Goal: Information Seeking & Learning: Learn about a topic

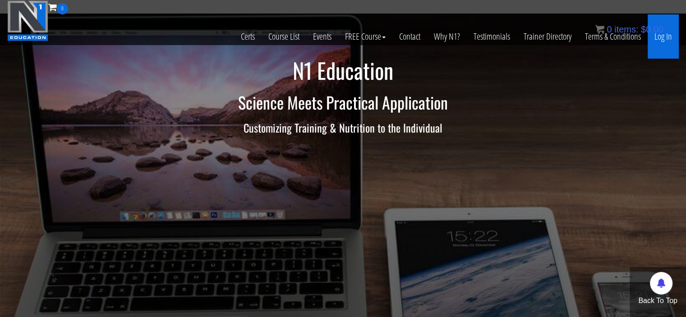
click at [661, 51] on link "Log In" at bounding box center [662, 36] width 31 height 44
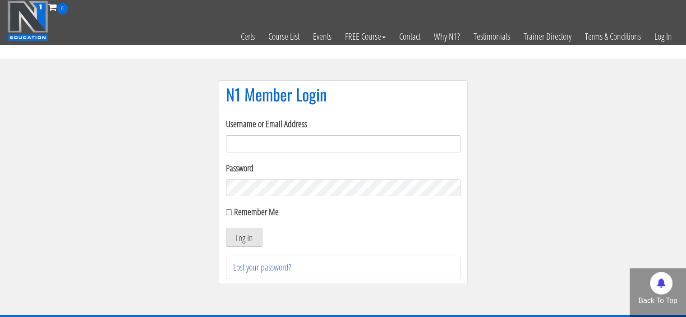
type input "meghna.25898@gmail.com"
click at [230, 211] on input "Remember Me" at bounding box center [229, 212] width 6 height 6
checkbox input "true"
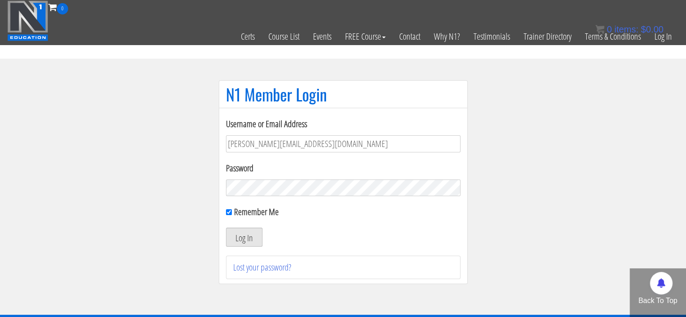
click at [249, 233] on button "Log In" at bounding box center [244, 237] width 37 height 19
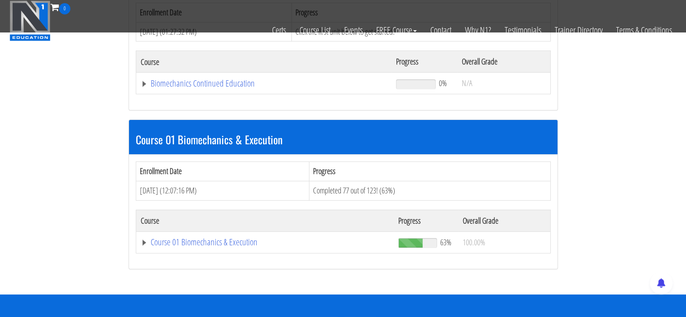
scroll to position [176, 0]
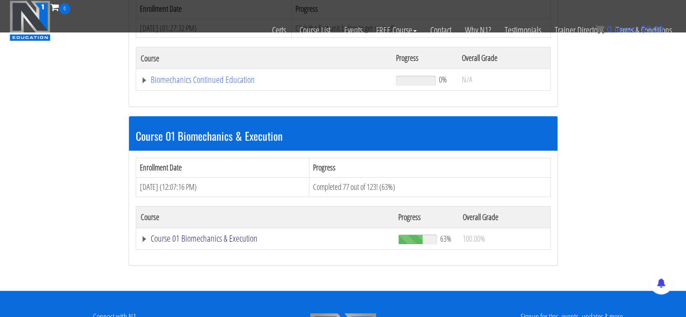
click at [157, 234] on link "Course 01 Biomechanics & Execution" at bounding box center [265, 238] width 249 height 9
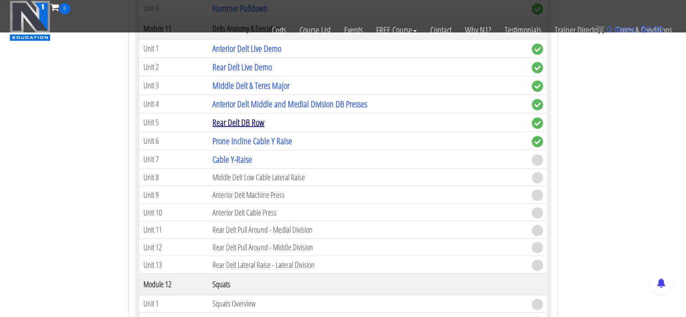
scroll to position [1956, 0]
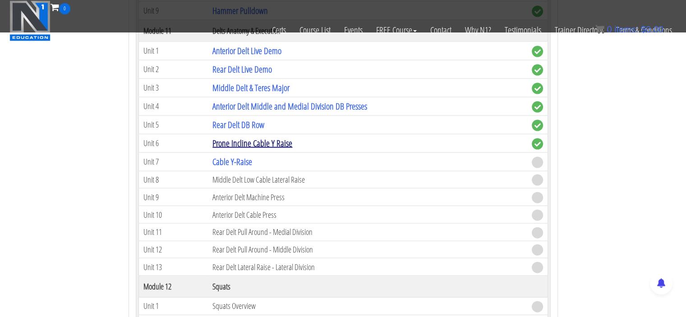
click at [252, 137] on link "Prone Incline Cable Y Raise" at bounding box center [252, 143] width 80 height 12
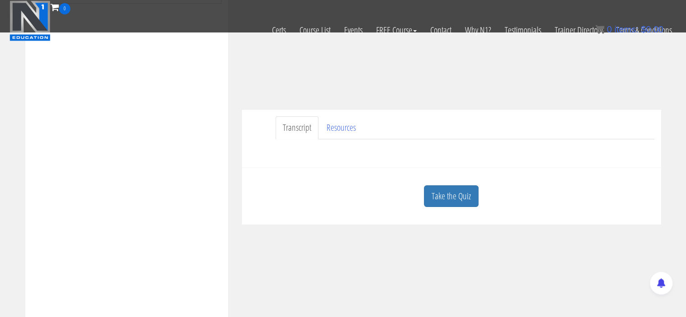
scroll to position [188, 0]
click at [339, 124] on link "Resources" at bounding box center [341, 127] width 44 height 23
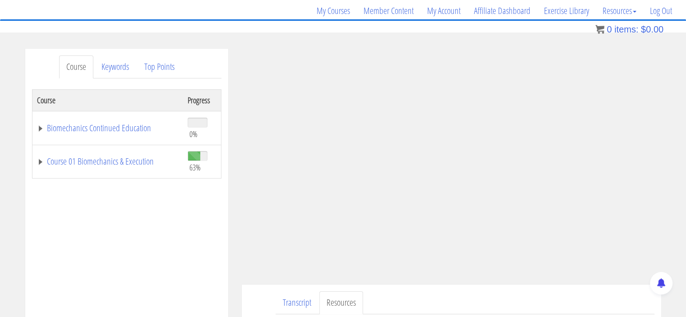
scroll to position [70, 0]
click at [48, 159] on link "Course 01 Biomechanics & Execution" at bounding box center [108, 160] width 142 height 9
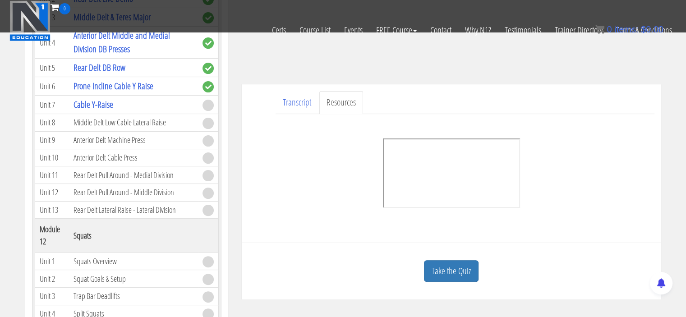
scroll to position [1803, 0]
click at [84, 111] on link "Cable Y-Raise" at bounding box center [93, 105] width 40 height 12
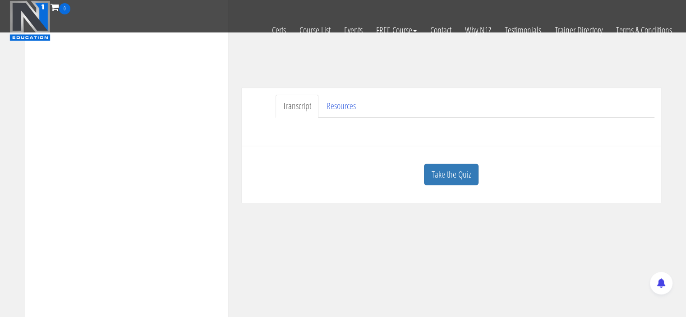
scroll to position [209, 0]
click at [342, 113] on link "Resources" at bounding box center [341, 106] width 44 height 23
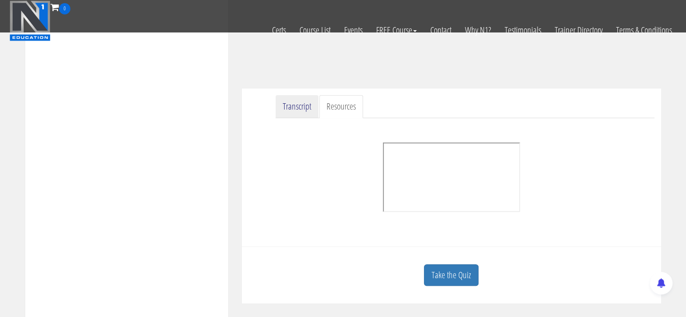
click at [276, 106] on link "Transcript" at bounding box center [296, 106] width 43 height 23
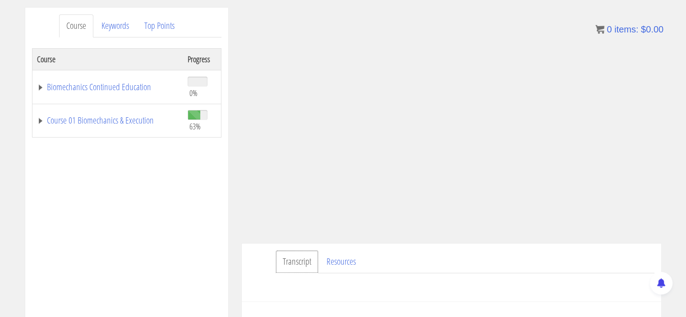
scroll to position [120, 0]
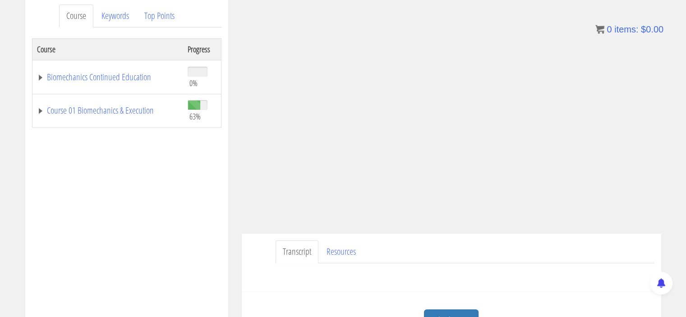
click at [41, 192] on div "Course Progress Biomechanics Continued Education 0% Module 1 Continued Educatio…" at bounding box center [126, 263] width 189 height 451
click at [40, 110] on link "Course 01 Biomechanics & Execution" at bounding box center [108, 110] width 142 height 9
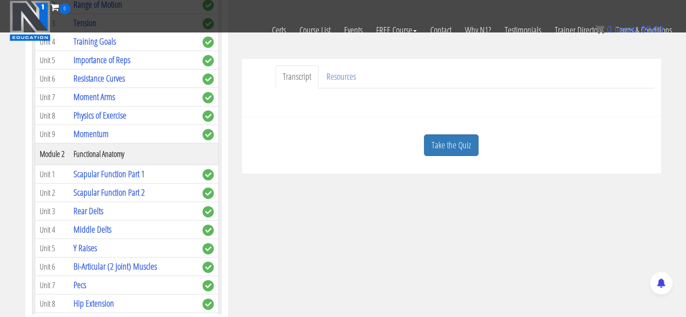
scroll to position [231, 0]
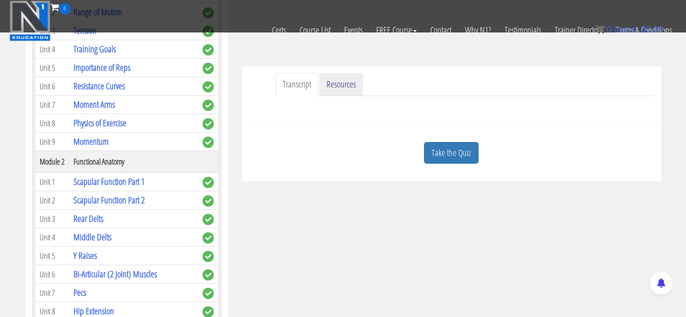
click at [357, 84] on link "Resources" at bounding box center [341, 84] width 44 height 23
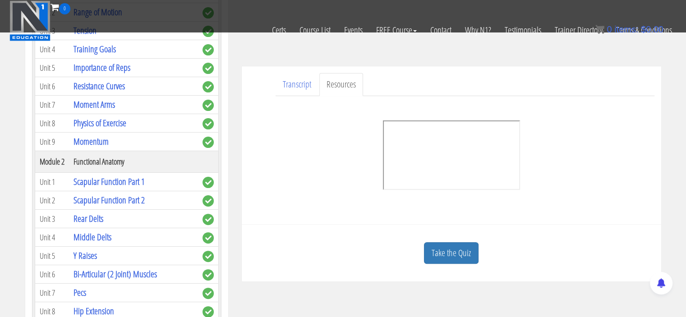
scroll to position [227, 0]
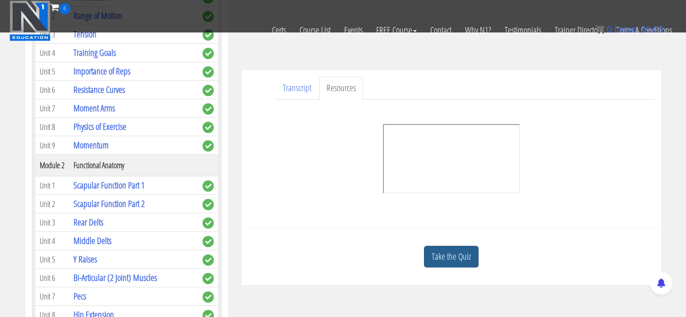
click at [440, 259] on link "Take the Quiz" at bounding box center [451, 257] width 55 height 22
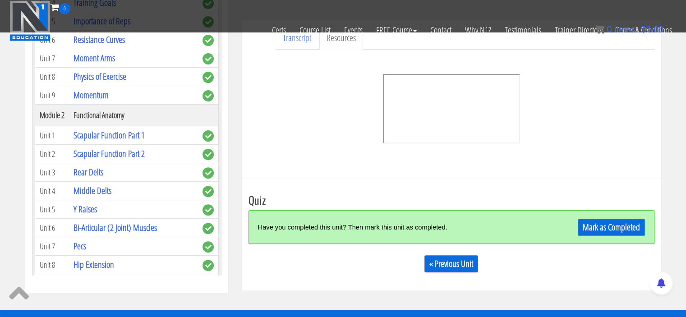
scroll to position [278, 0]
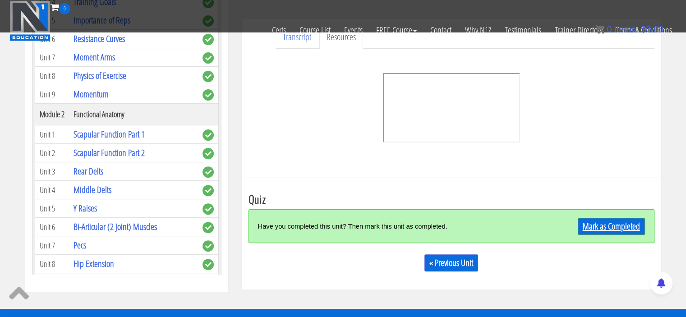
click at [603, 221] on link "Mark as Completed" at bounding box center [610, 226] width 67 height 17
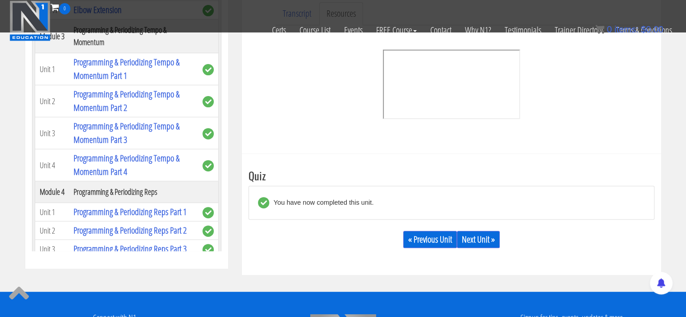
scroll to position [310, 0]
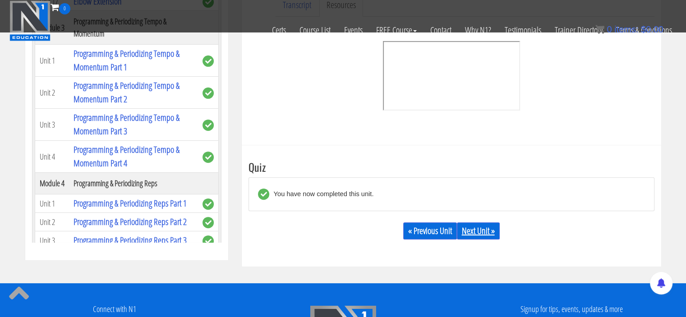
click at [481, 225] on link "Next Unit »" at bounding box center [478, 230] width 43 height 17
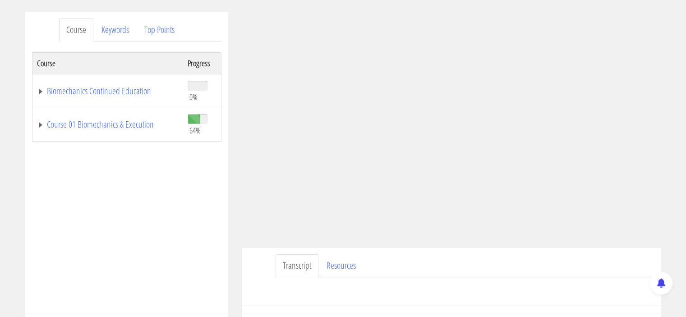
scroll to position [108, 0]
click at [98, 123] on link "Course 01 Biomechanics & Execution" at bounding box center [108, 122] width 142 height 9
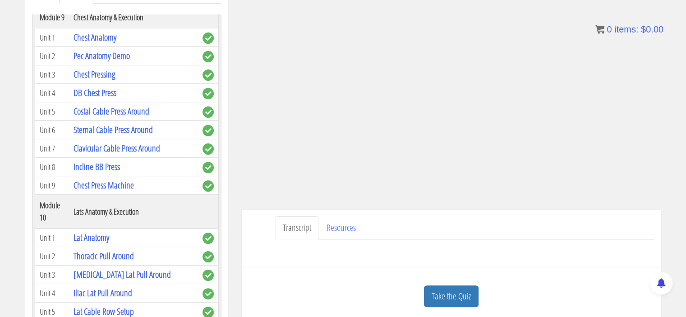
scroll to position [1448, 0]
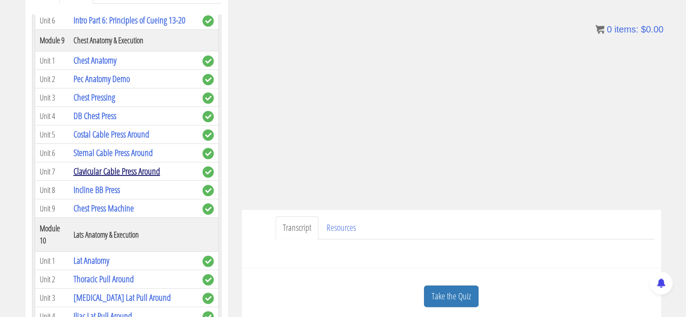
click at [98, 175] on link "Clavicular Cable Press Around" at bounding box center [116, 171] width 87 height 12
click at [91, 99] on link "Chest Pressing" at bounding box center [93, 97] width 41 height 12
click at [101, 191] on link "Incline BB Press" at bounding box center [96, 189] width 46 height 12
